Goal: Find contact information

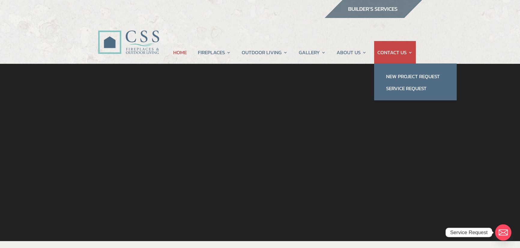
click at [391, 50] on link "CONTACT US" at bounding box center [394, 52] width 35 height 23
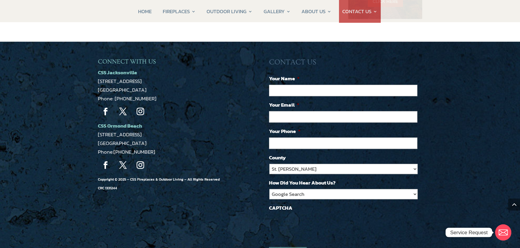
scroll to position [518, 0]
